Goal: Task Accomplishment & Management: Manage account settings

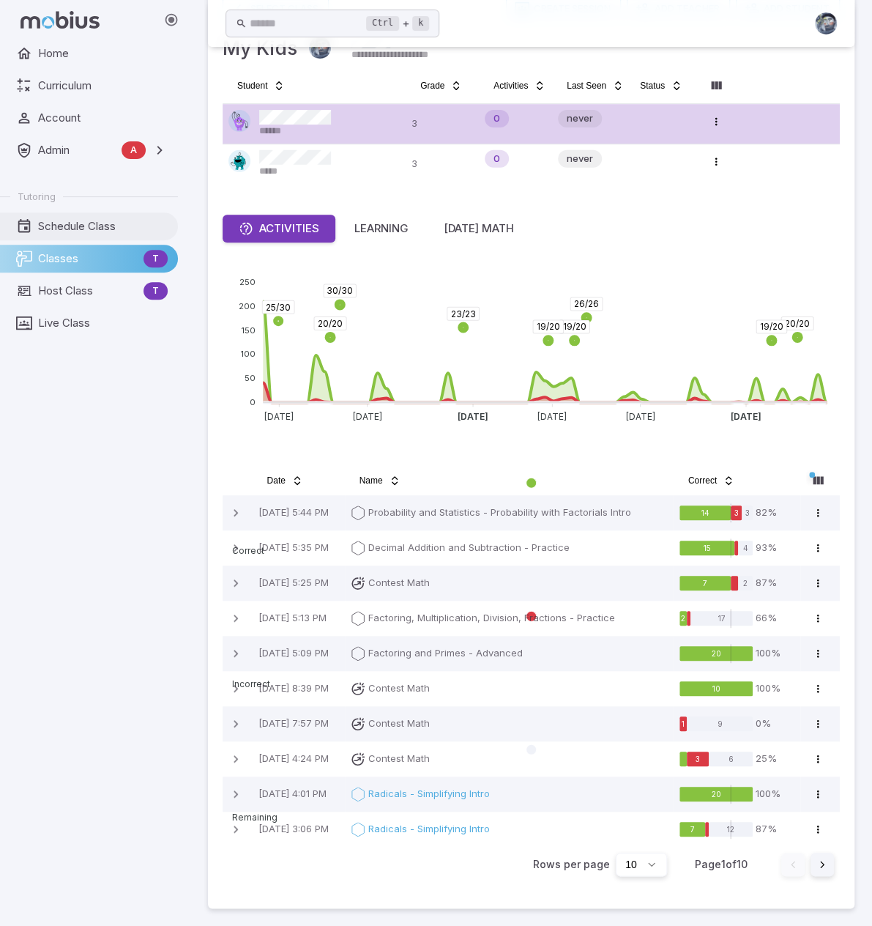
click at [64, 218] on link "Schedule Class" at bounding box center [89, 226] width 178 height 28
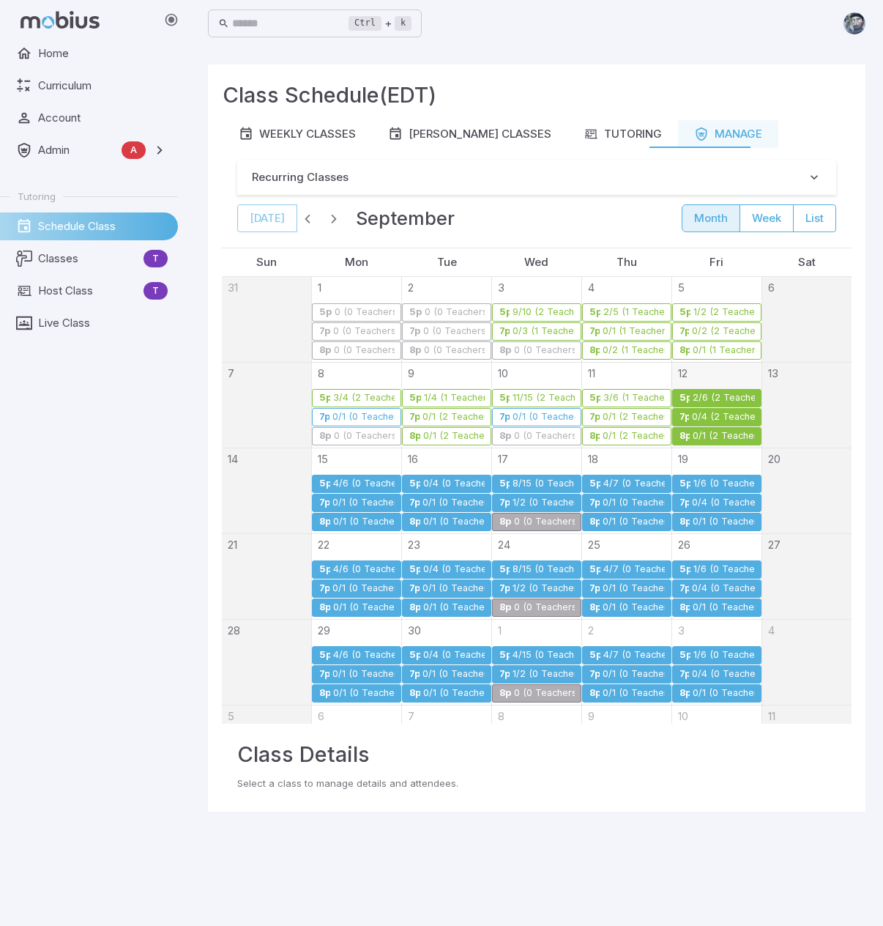
click at [707, 412] on div "0/4 (2 Teachers)" at bounding box center [722, 417] width 63 height 11
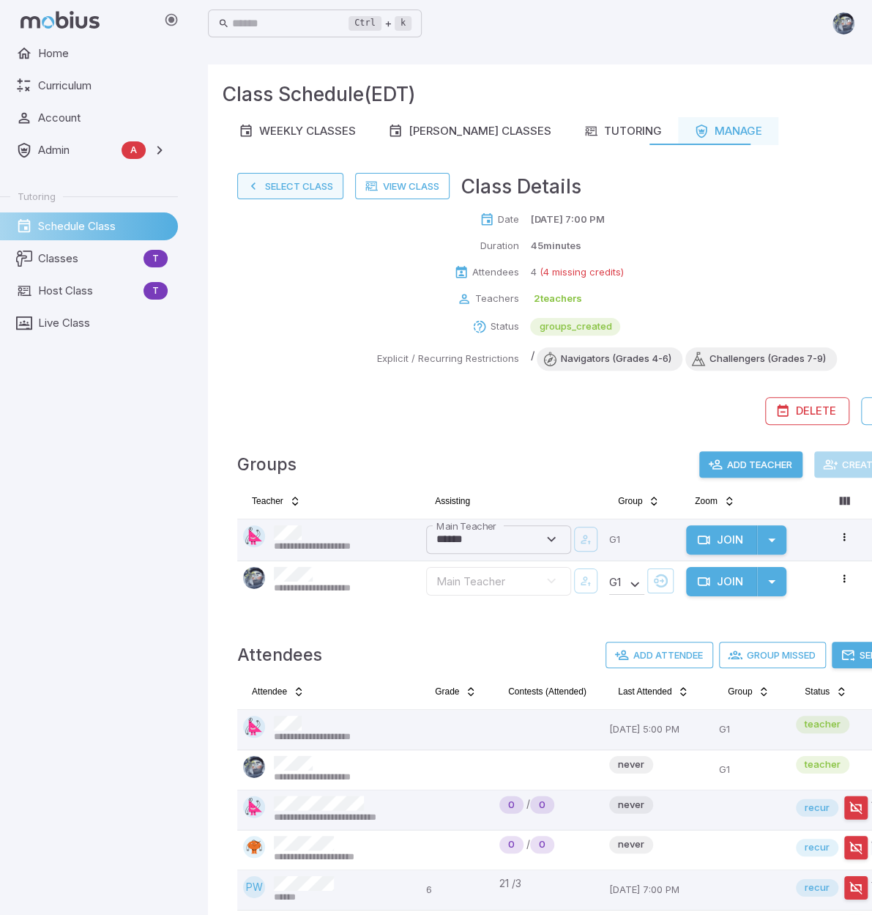
click at [294, 192] on button "Select Class" at bounding box center [290, 186] width 106 height 26
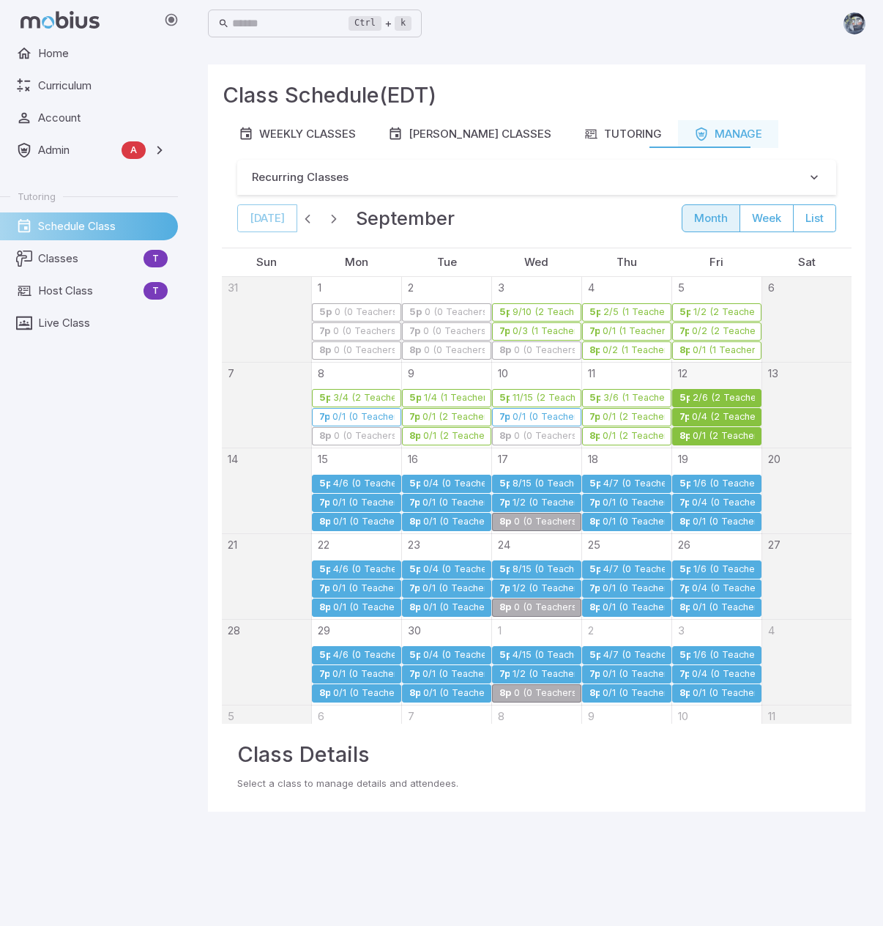
click at [700, 433] on div "0/1 (2 Teachers)" at bounding box center [723, 436] width 62 height 11
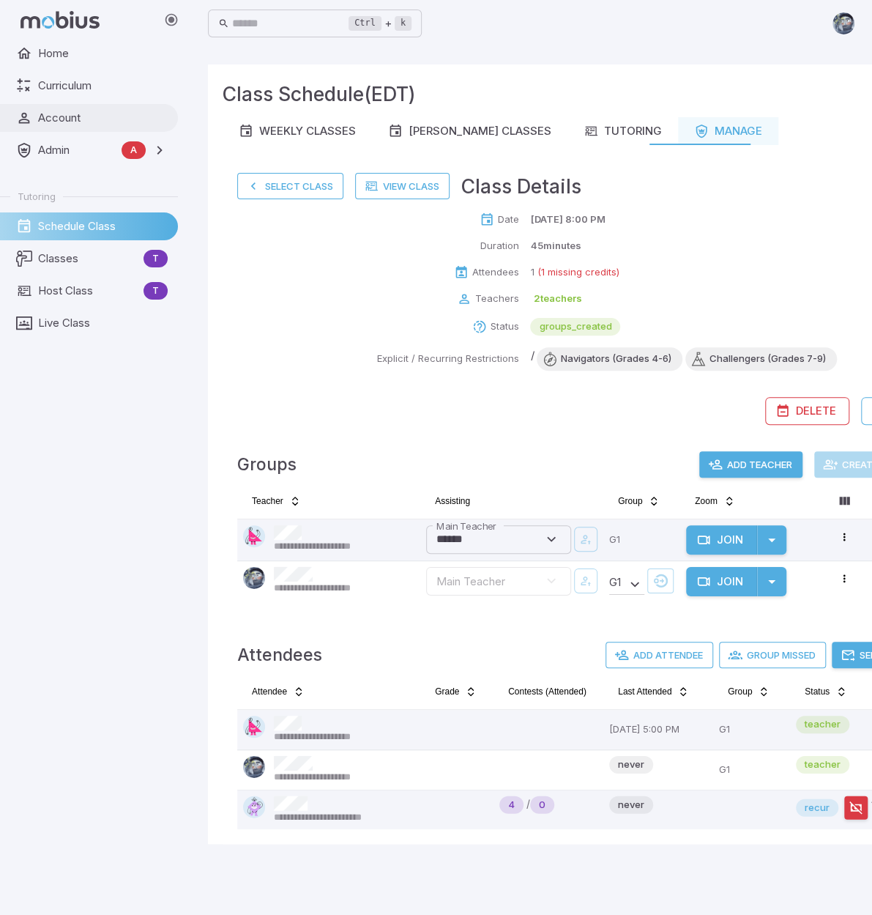
click at [75, 116] on span "Account" at bounding box center [103, 118] width 130 height 16
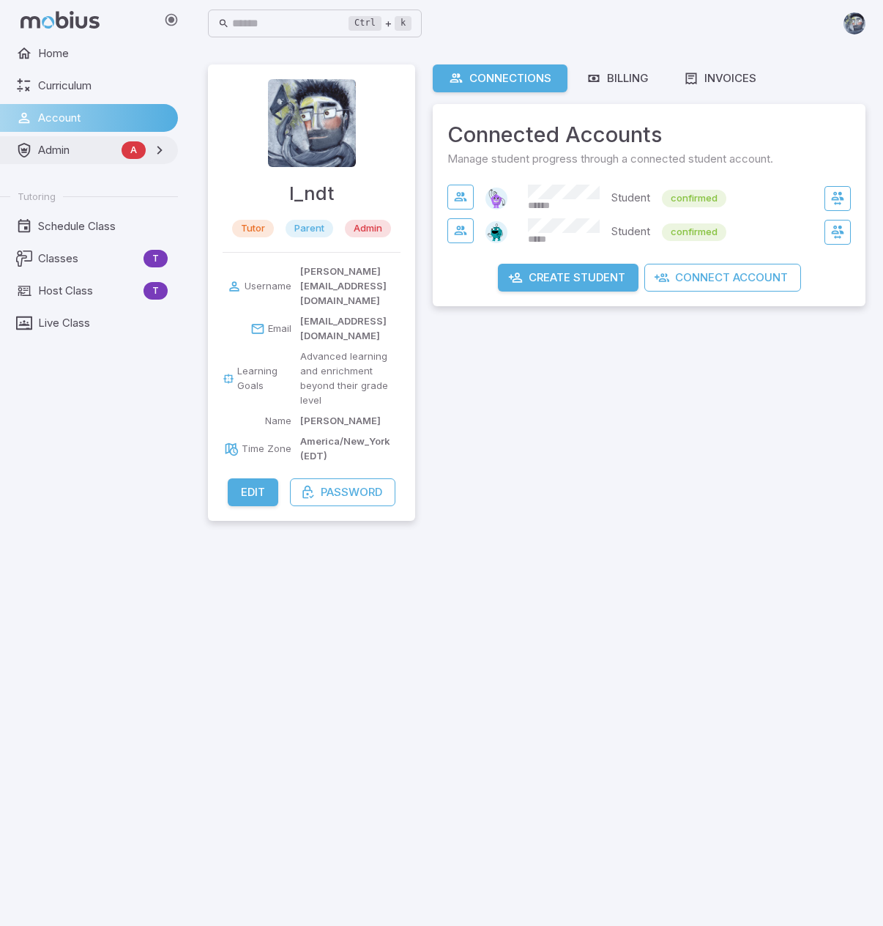
click at [63, 150] on span "Admin" at bounding box center [77, 150] width 78 height 16
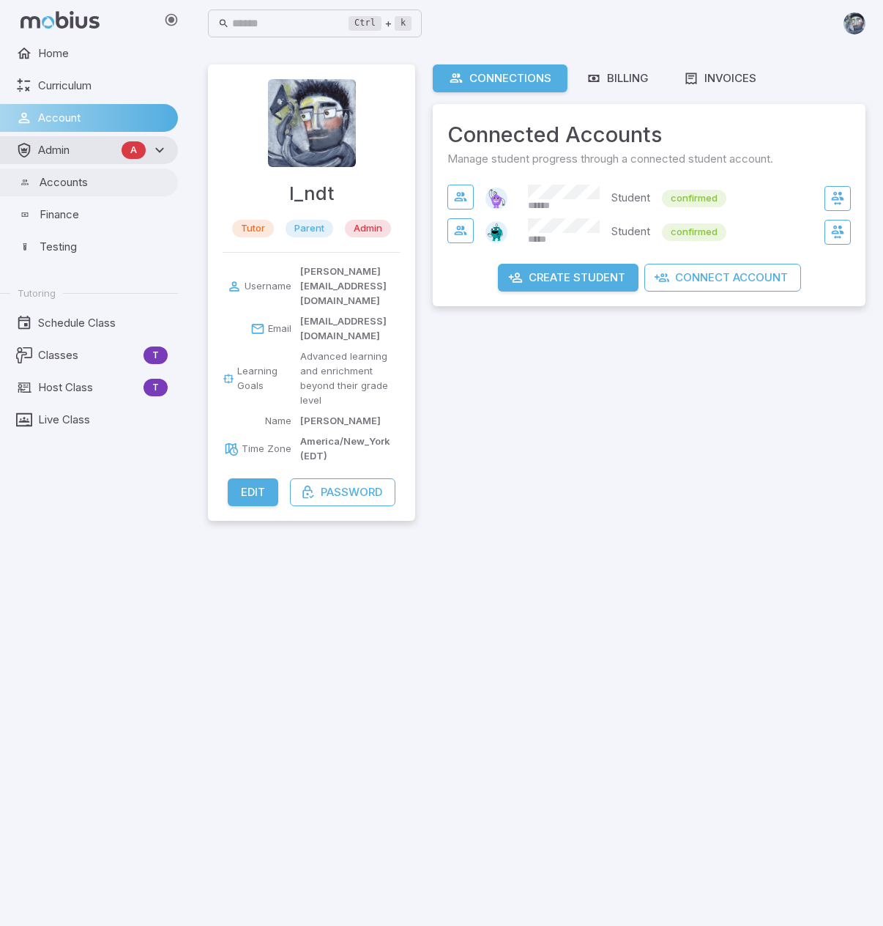
click at [82, 187] on span "Accounts" at bounding box center [104, 182] width 128 height 16
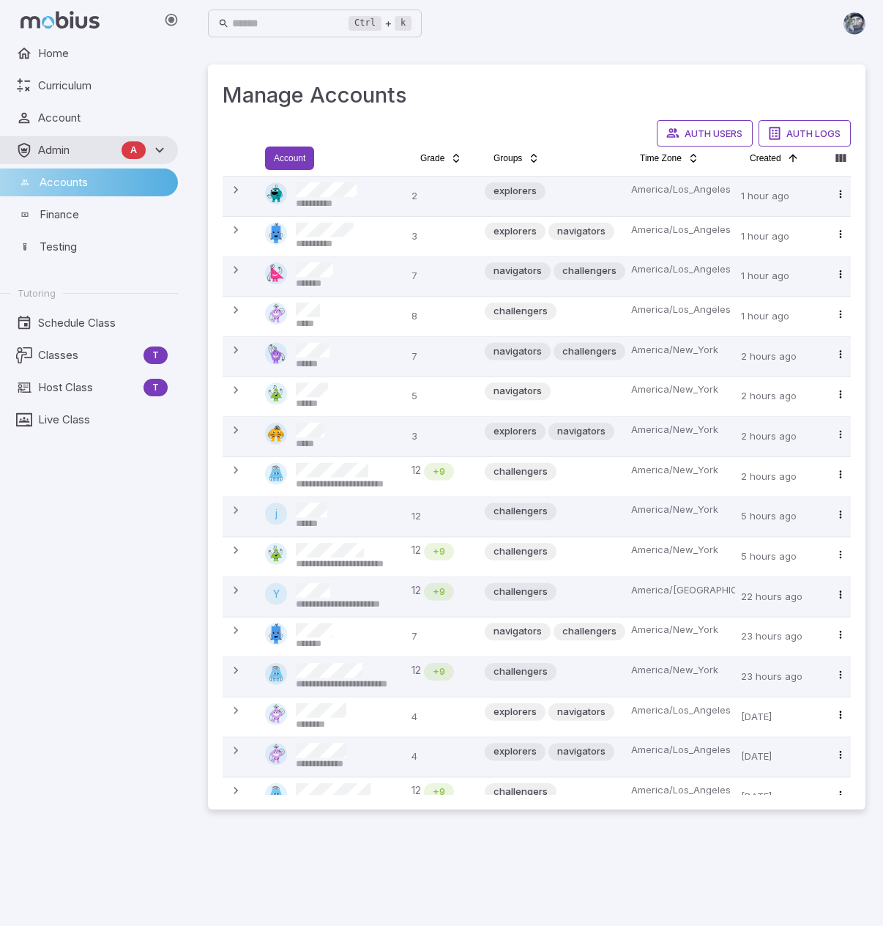
click at [301, 160] on html "**********" at bounding box center [441, 463] width 883 height 926
click at [393, 198] on input "Search" at bounding box center [392, 194] width 141 height 29
type input "******"
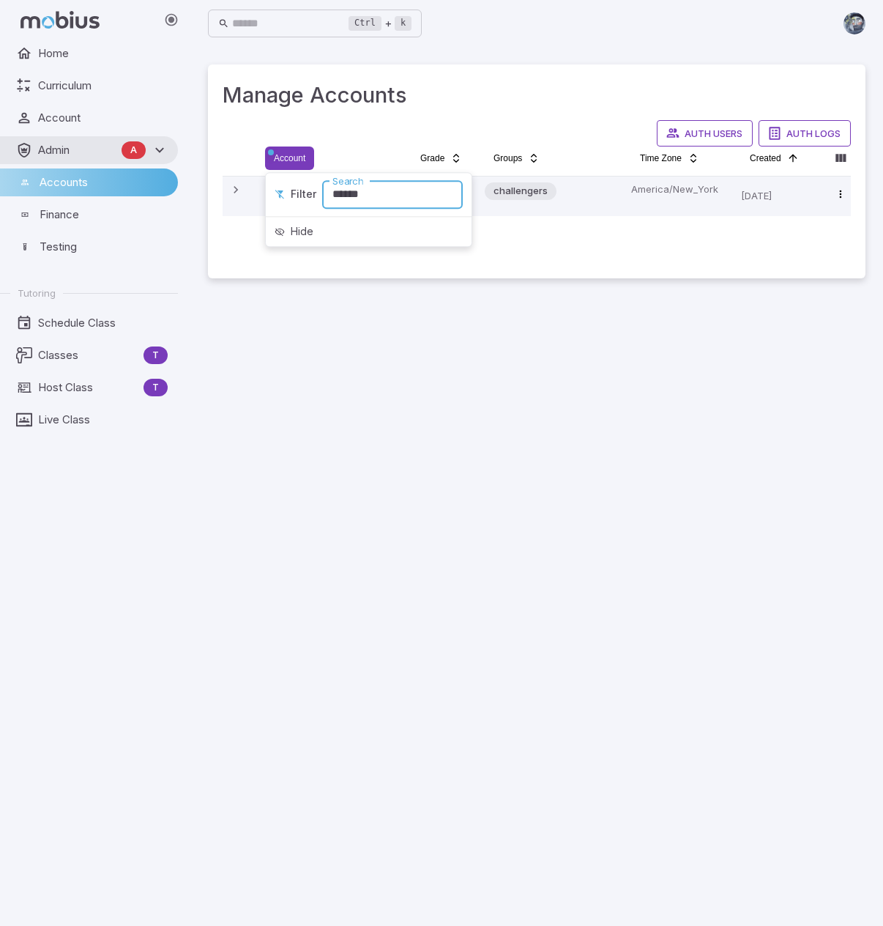
click at [577, 530] on html "**********" at bounding box center [441, 463] width 883 height 926
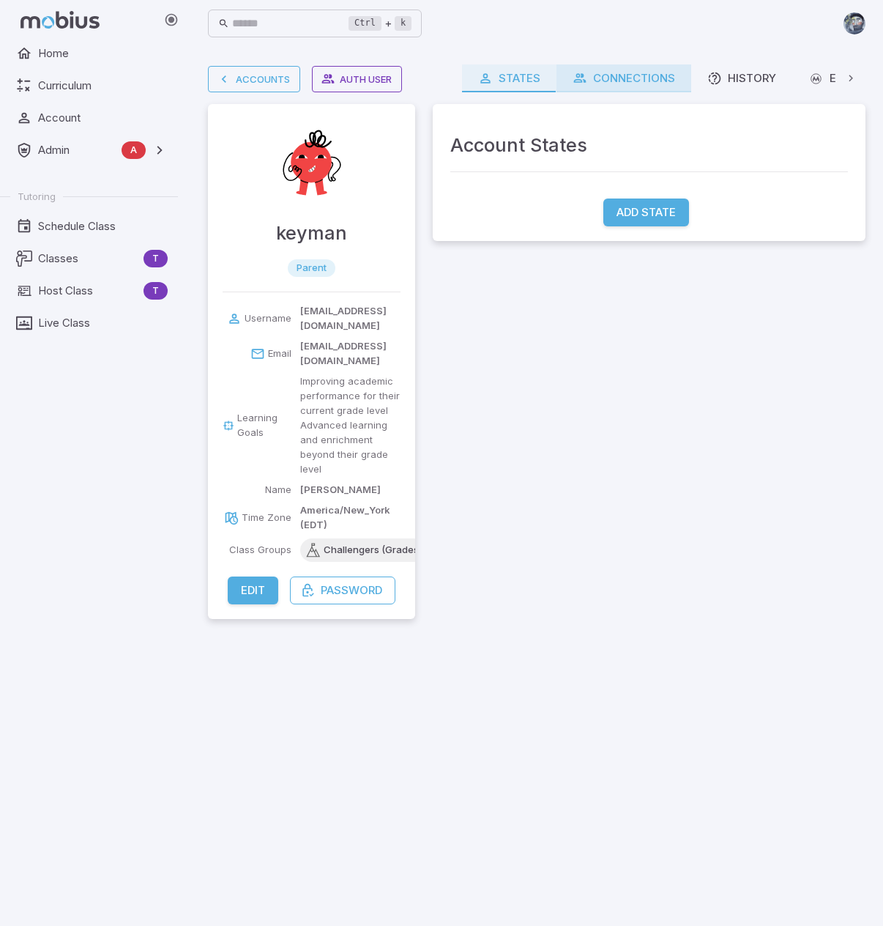
click at [620, 84] on div "Connections" at bounding box center [624, 78] width 103 height 16
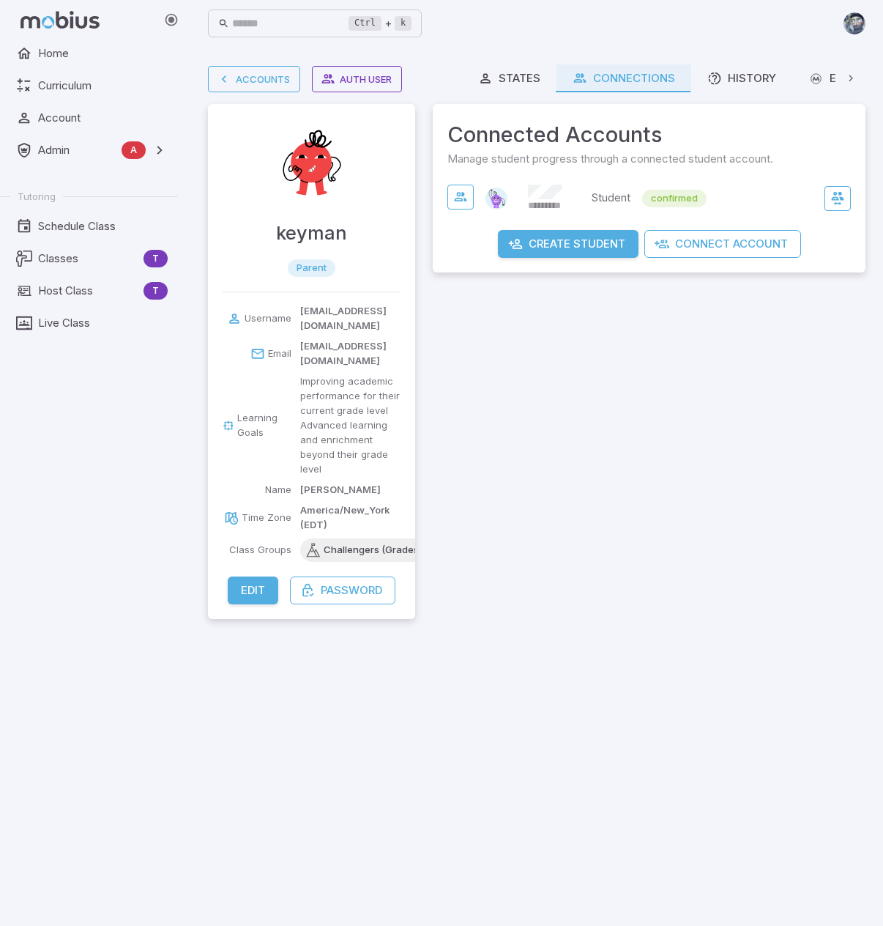
click at [747, 656] on main "Accounts Auth User keyman parent Username keyman@gmail.com Email keyman@gmail.c…" at bounding box center [536, 486] width 693 height 879
click at [277, 79] on link "Accounts" at bounding box center [254, 79] width 92 height 26
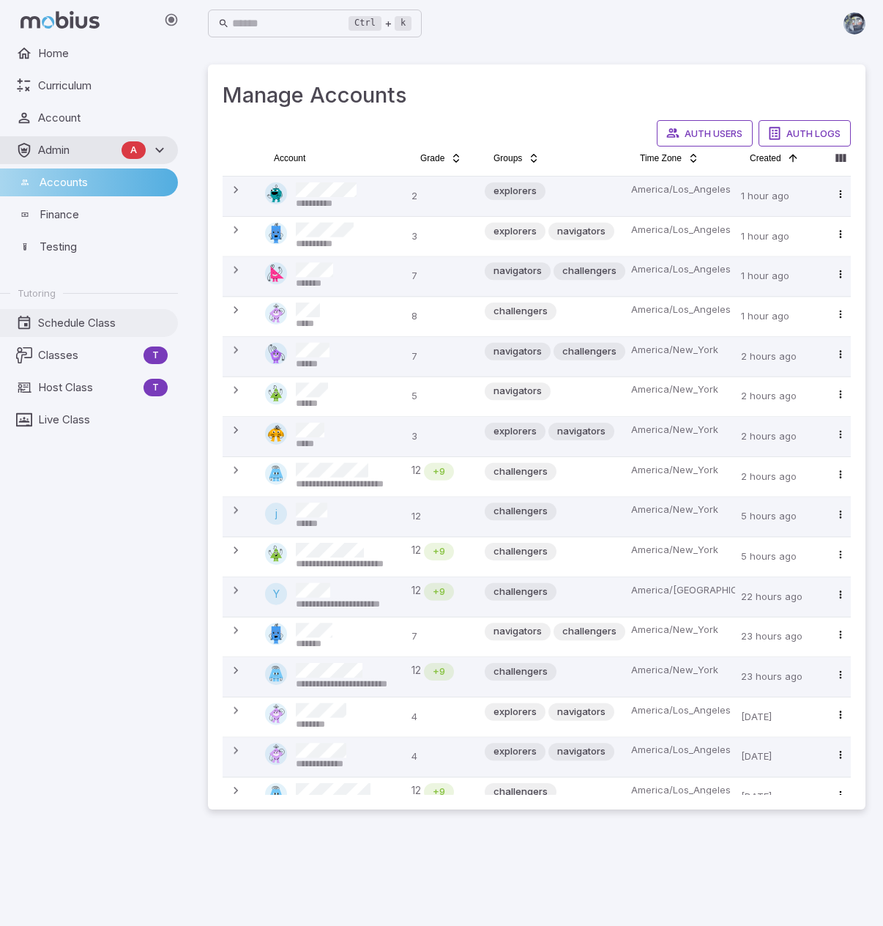
click at [67, 320] on span "Schedule Class" at bounding box center [103, 323] width 130 height 16
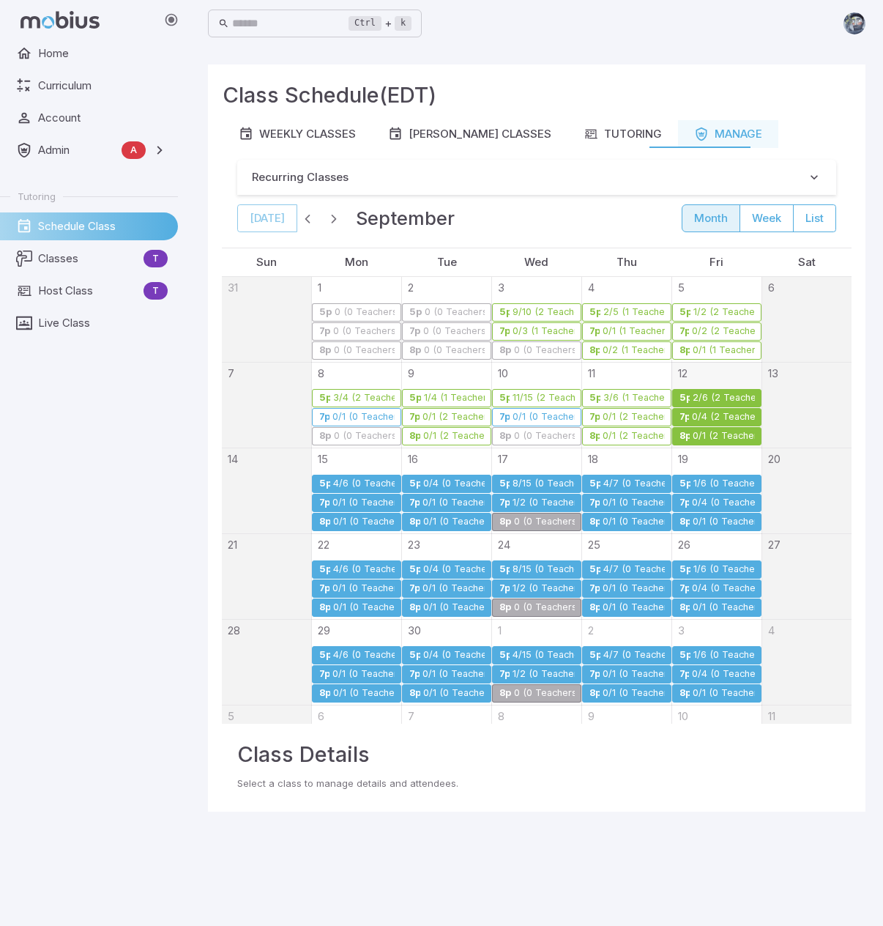
click at [692, 396] on div "2/6 (2 Teachers)" at bounding box center [723, 398] width 62 height 11
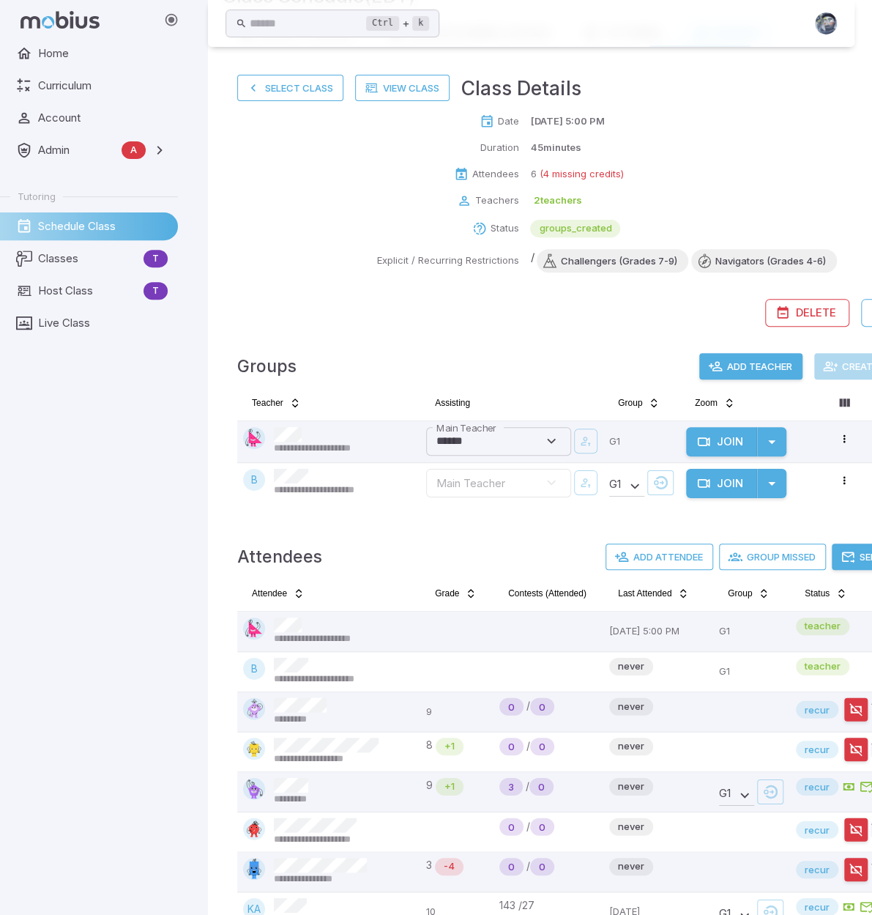
scroll to position [85, 0]
